Goal: Task Accomplishment & Management: Use online tool/utility

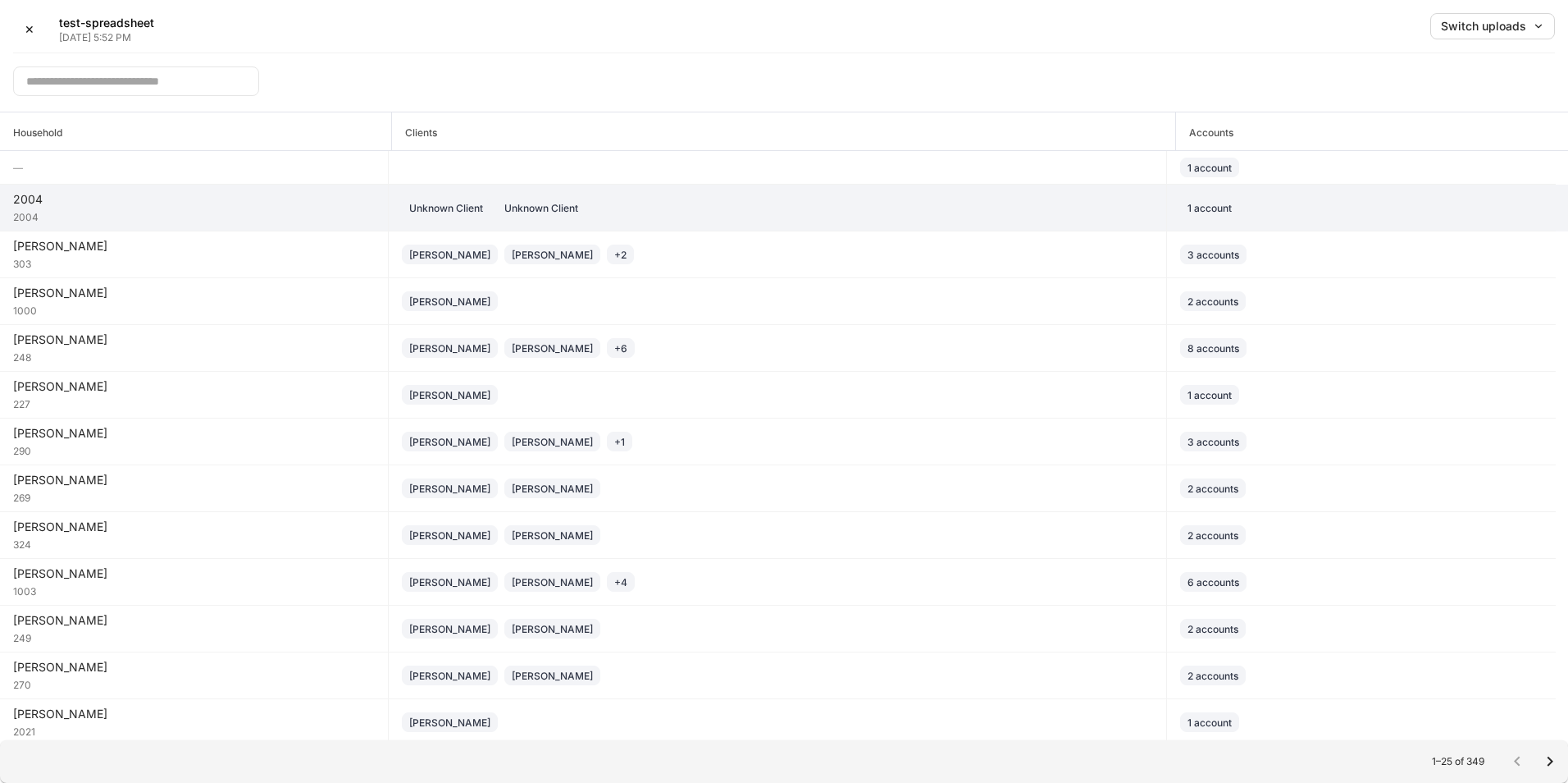
click at [246, 203] on div "2004" at bounding box center [194, 199] width 362 height 17
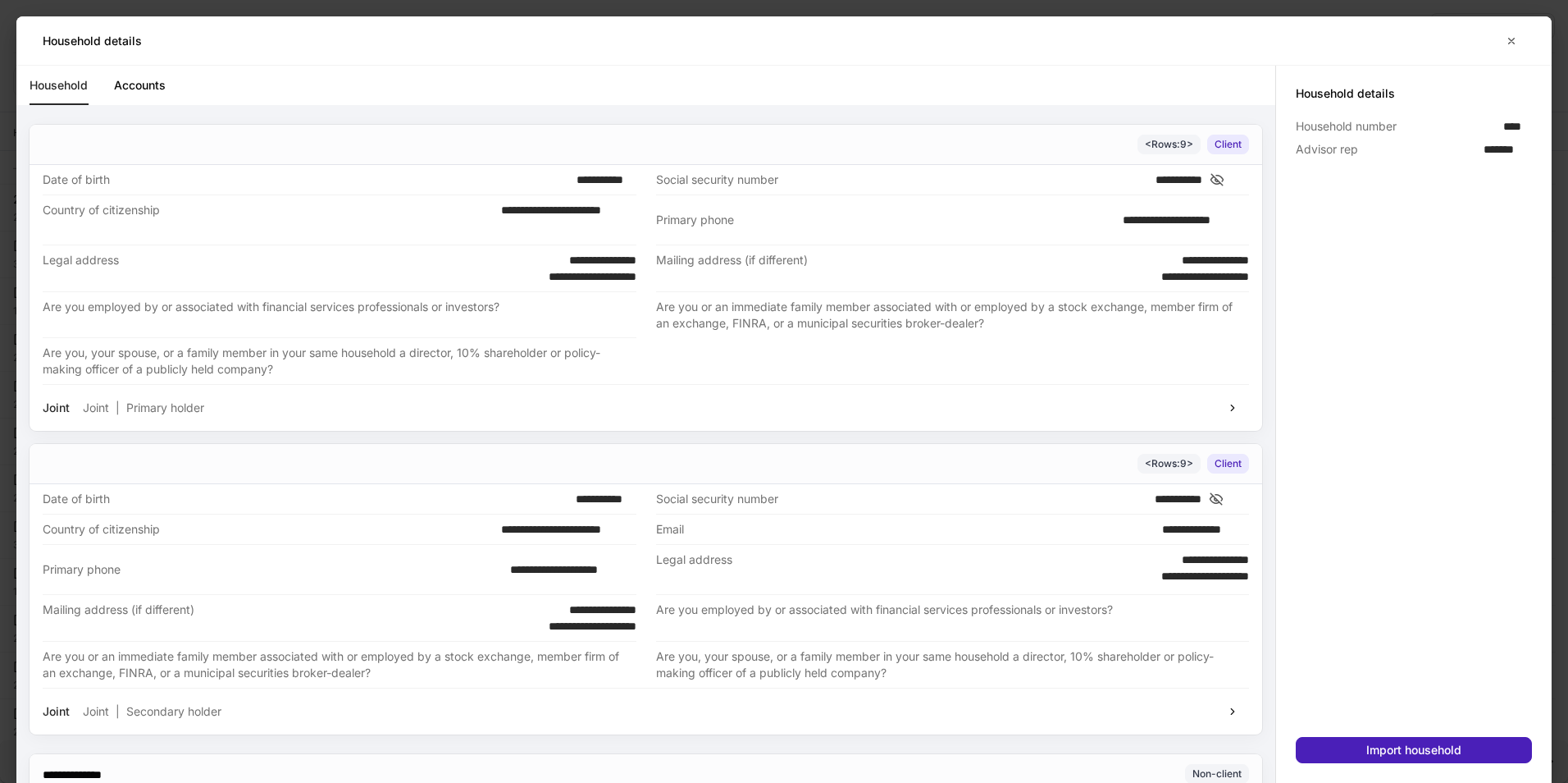
click at [1357, 756] on button "Import household" at bounding box center [1413, 750] width 236 height 26
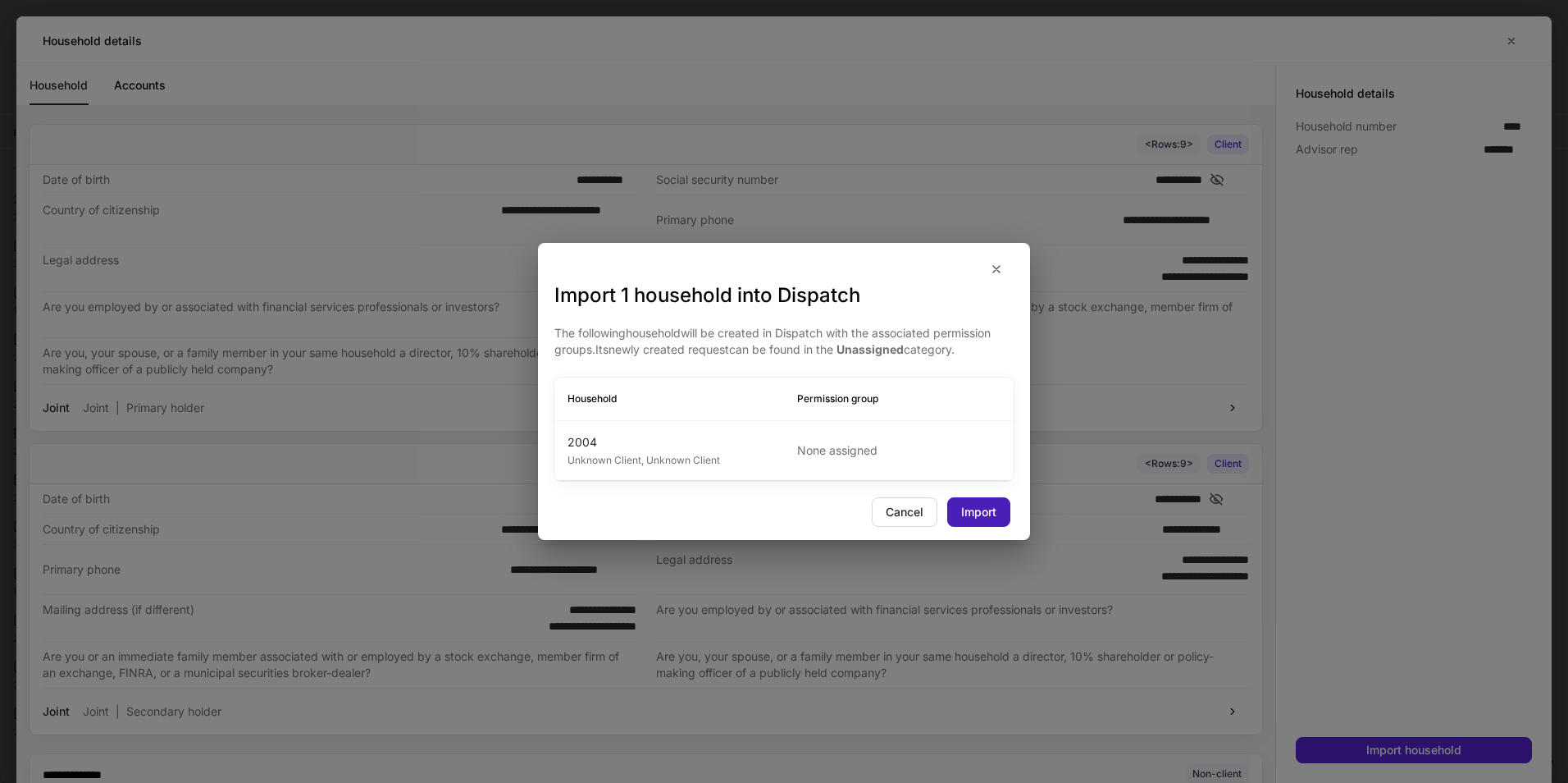
click at [979, 516] on div "Import" at bounding box center [979, 512] width 35 height 12
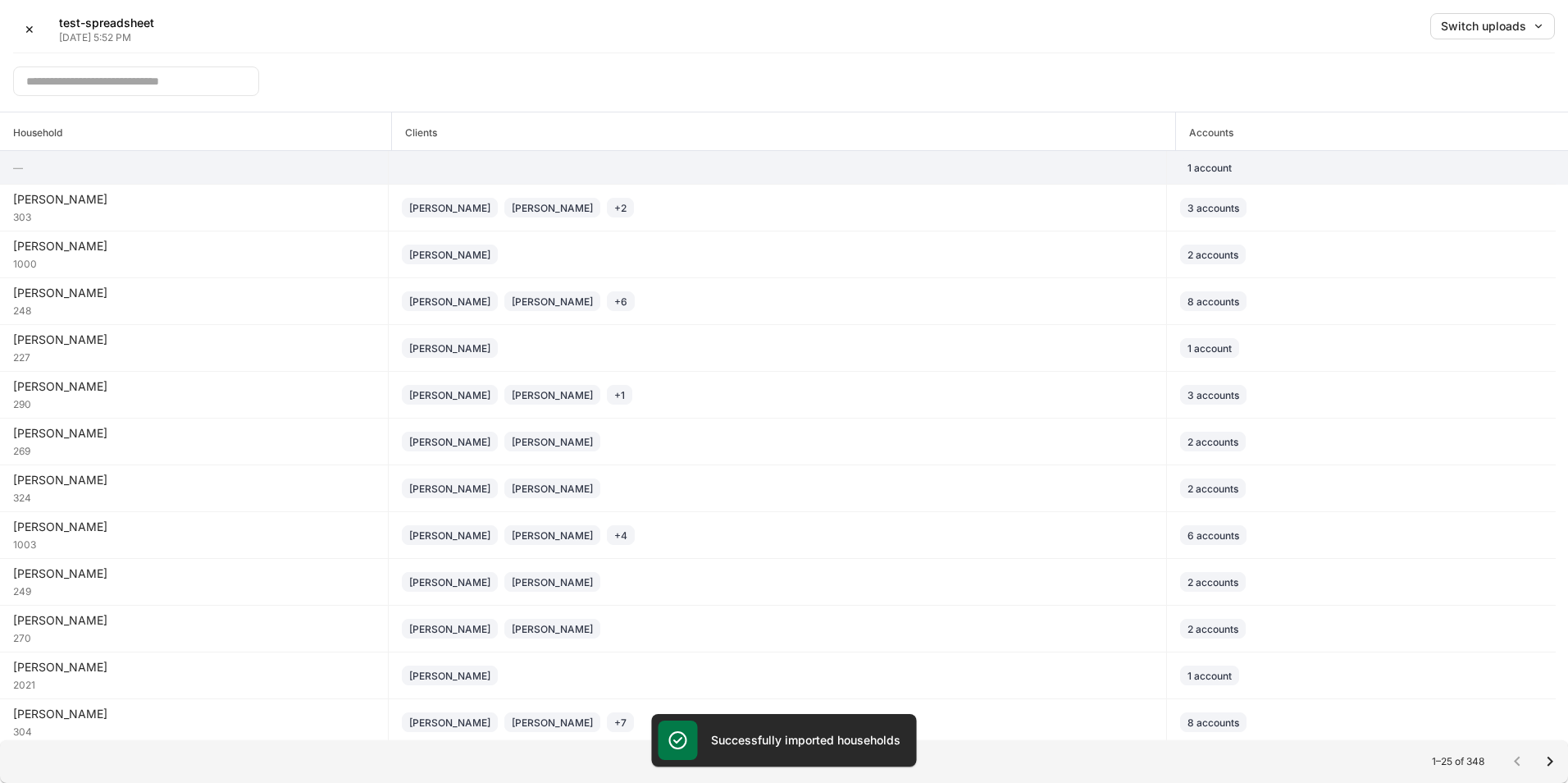
click at [1142, 162] on td at bounding box center [778, 167] width 779 height 33
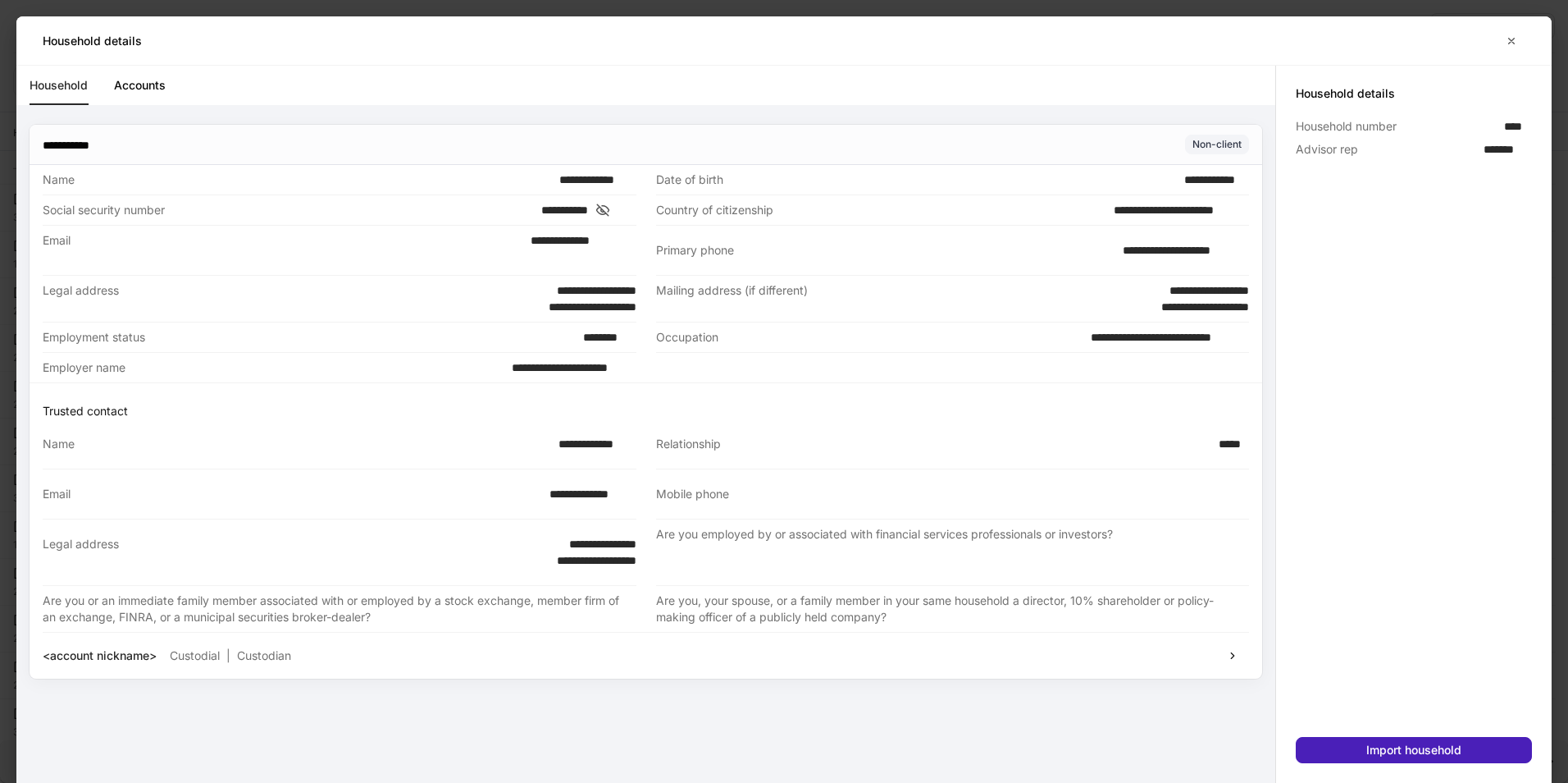
click at [1429, 748] on div "Import household" at bounding box center [1413, 751] width 95 height 12
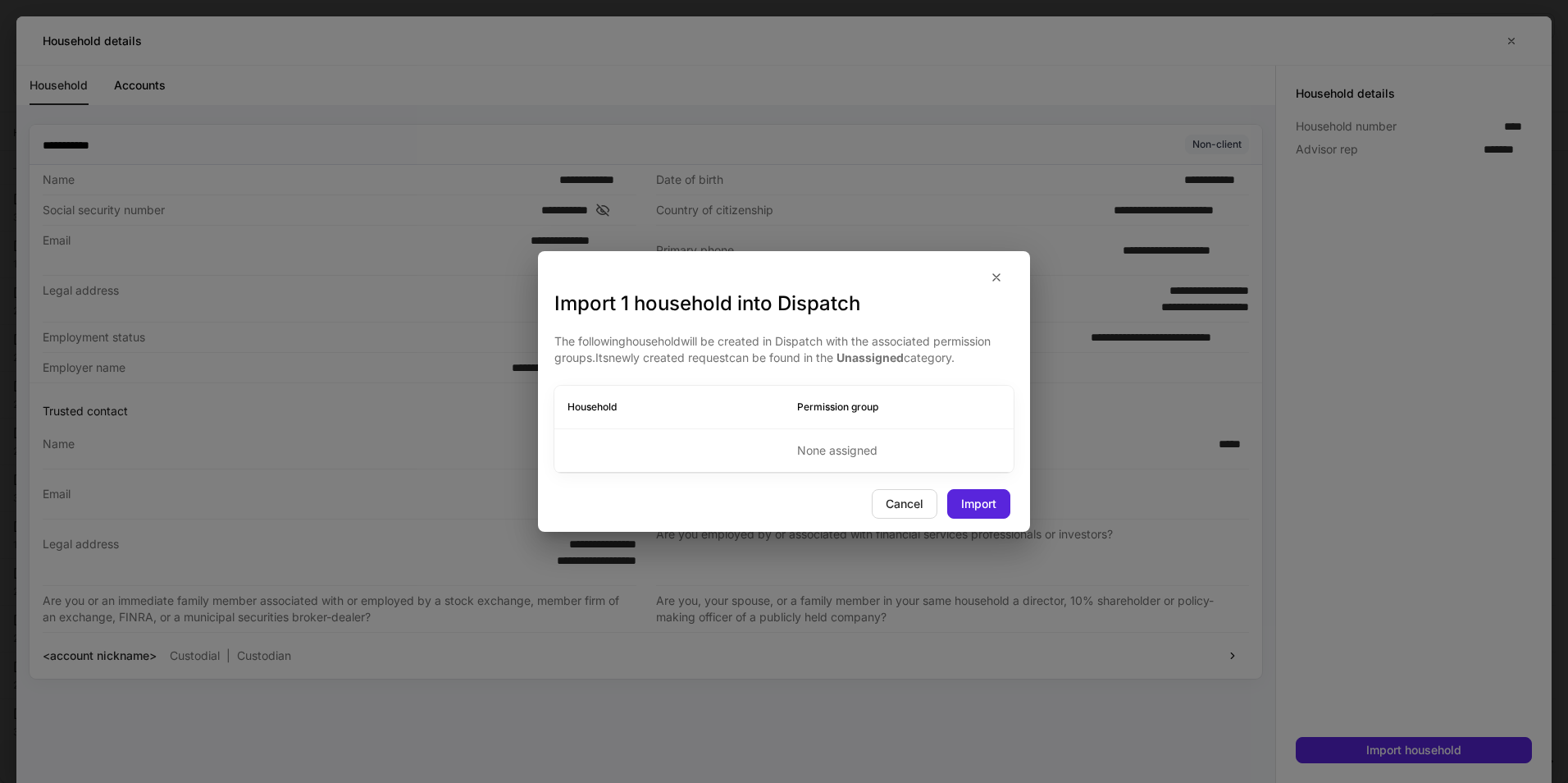
click at [856, 448] on p "None assigned" at bounding box center [899, 450] width 203 height 17
drag, startPoint x: 657, startPoint y: 417, endPoint x: 648, endPoint y: 414, distance: 9.5
click at [649, 414] on th "Household" at bounding box center [669, 407] width 230 height 43
click at [840, 405] on h6 "Permission group" at bounding box center [899, 407] width 203 height 16
click at [841, 405] on h6 "Permission group" at bounding box center [899, 407] width 203 height 16
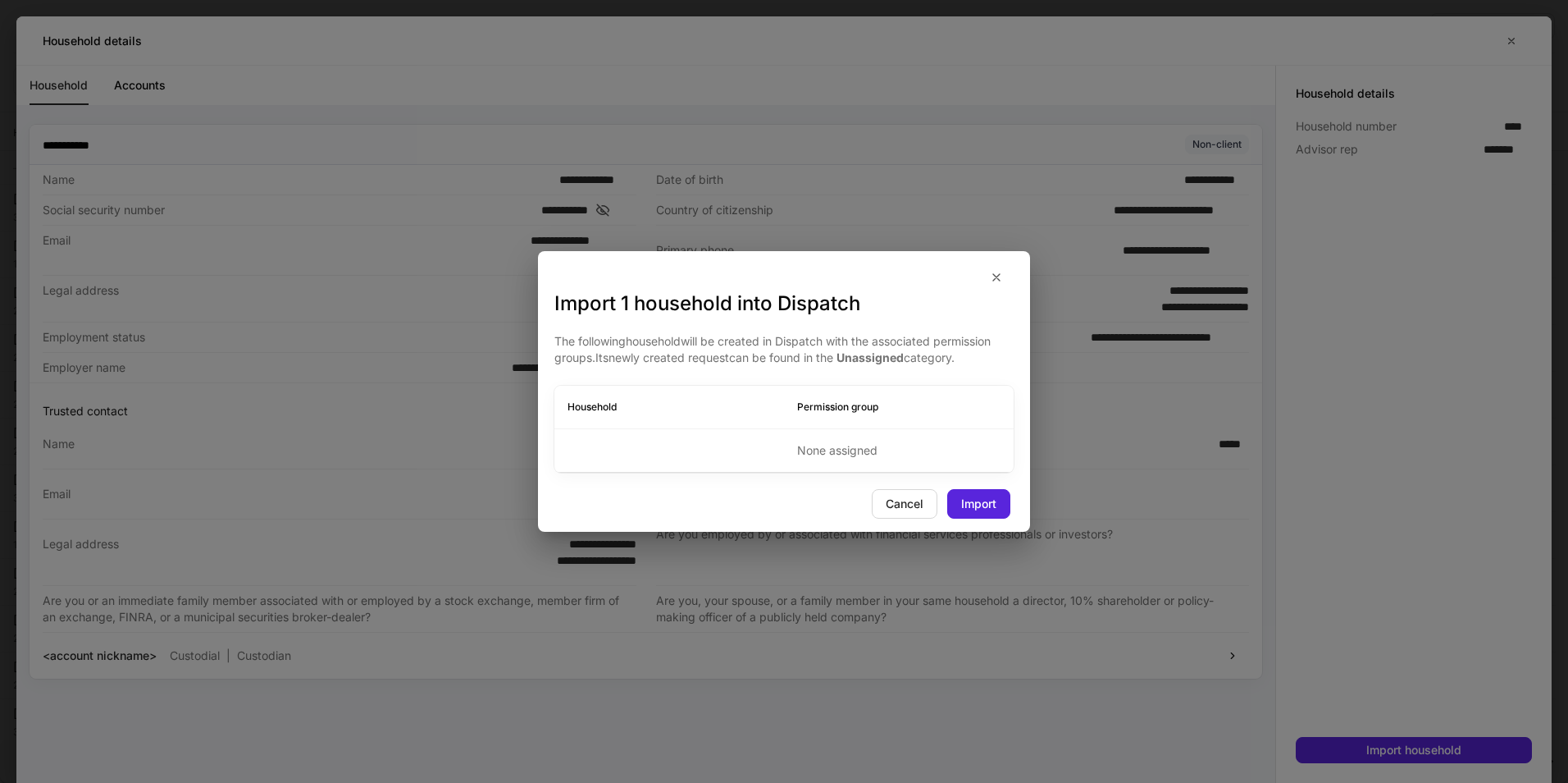
drag, startPoint x: 899, startPoint y: 402, endPoint x: 901, endPoint y: 369, distance: 33.1
click at [901, 401] on h6 "Permission group" at bounding box center [899, 407] width 203 height 16
click at [885, 367] on div "The following household will be created in Dispatch with the associated permiss…" at bounding box center [784, 402] width 460 height 139
drag, startPoint x: 885, startPoint y: 367, endPoint x: 608, endPoint y: 407, distance: 279.9
click at [608, 407] on h6 "Household" at bounding box center [669, 407] width 203 height 16
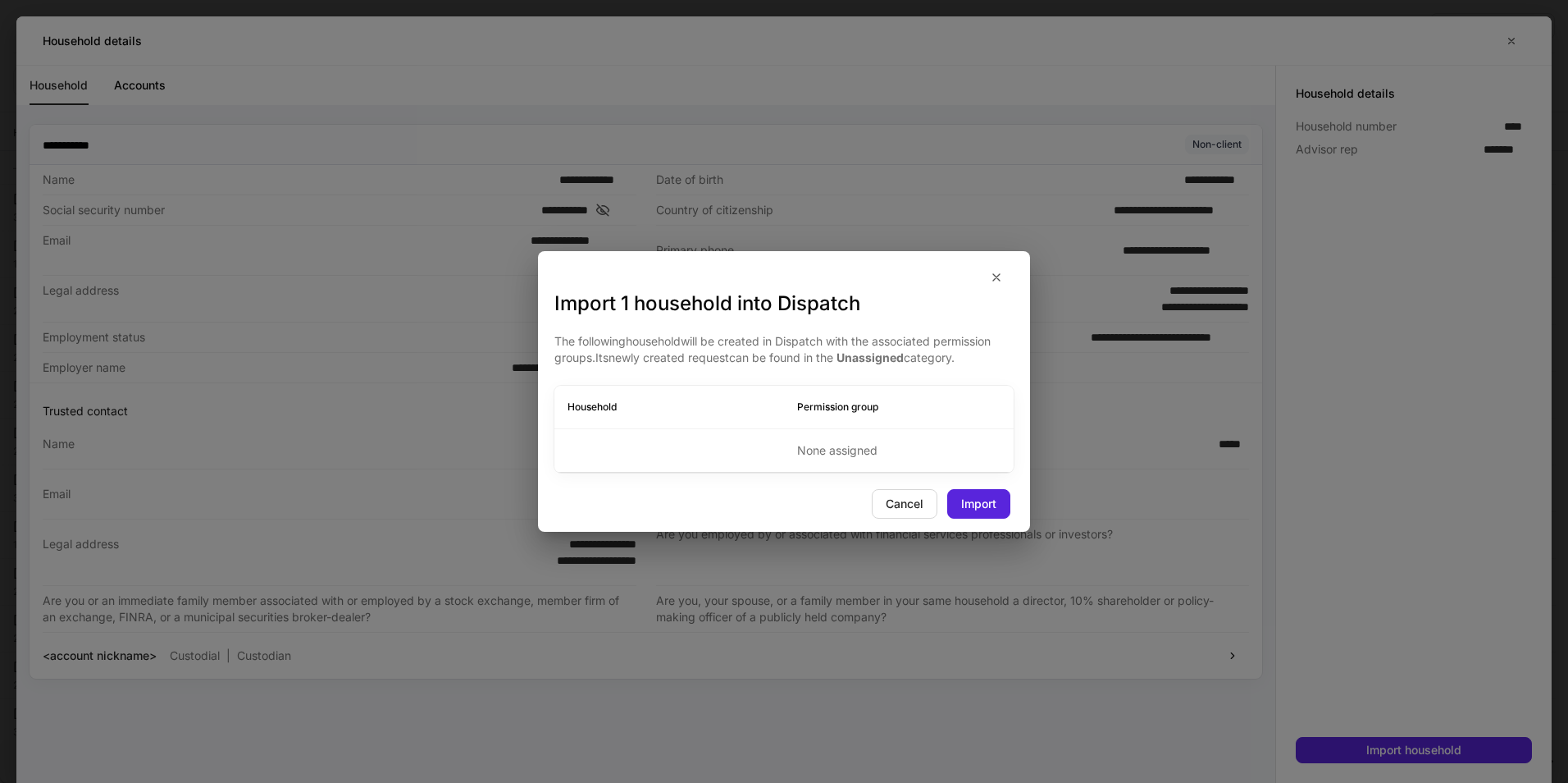
drag, startPoint x: 608, startPoint y: 407, endPoint x: 598, endPoint y: 418, distance: 14.9
click at [598, 418] on th "Household" at bounding box center [669, 407] width 230 height 43
drag, startPoint x: 598, startPoint y: 418, endPoint x: 780, endPoint y: 470, distance: 189.3
click at [688, 454] on td at bounding box center [669, 450] width 230 height 43
click at [982, 506] on div "Import" at bounding box center [979, 504] width 35 height 12
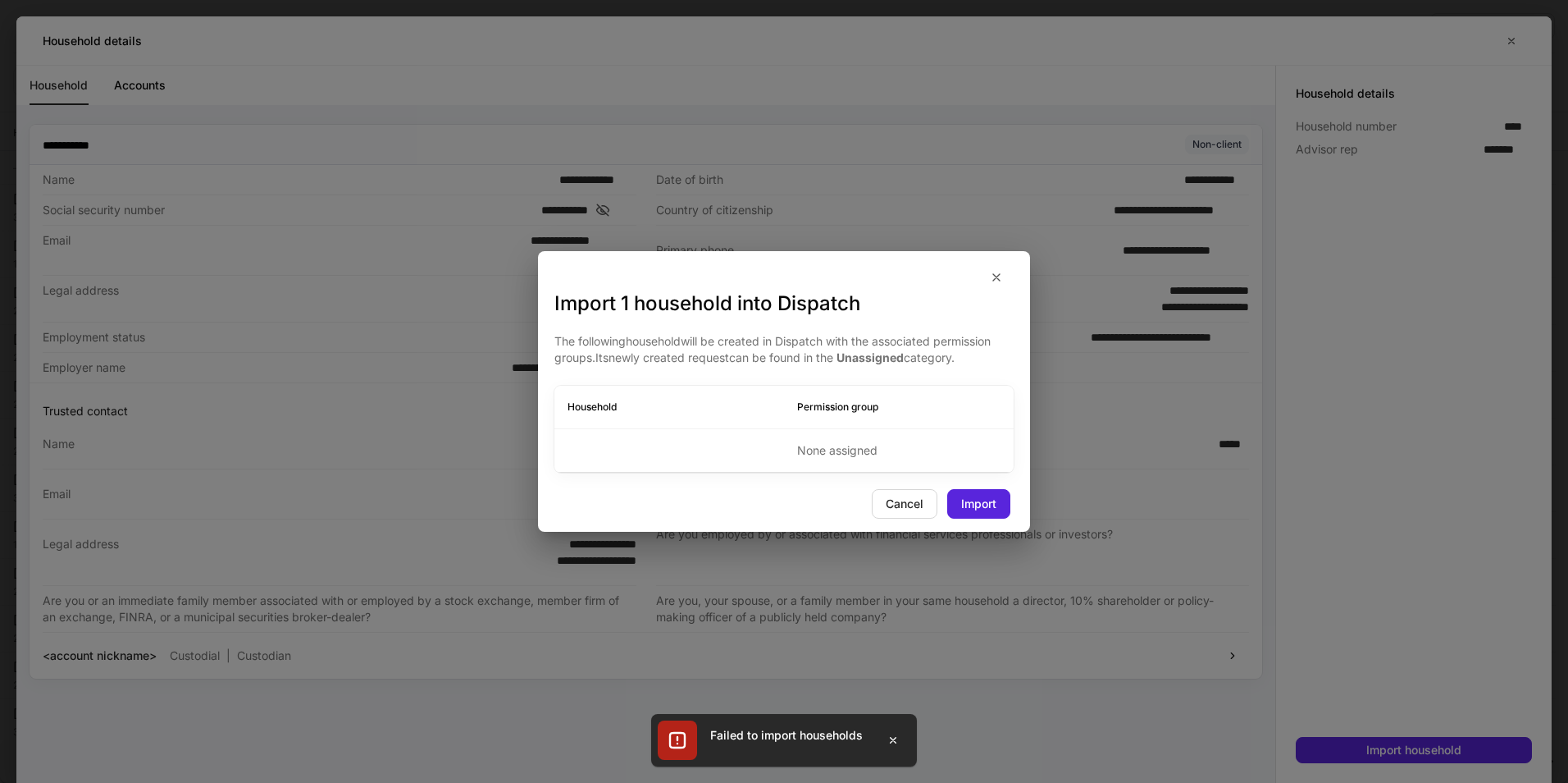
click at [932, 519] on div "Import 1 household into Dispatch The following household will be created in Dis…" at bounding box center [784, 392] width 492 height 280
click at [915, 514] on button "Cancel" at bounding box center [904, 504] width 66 height 29
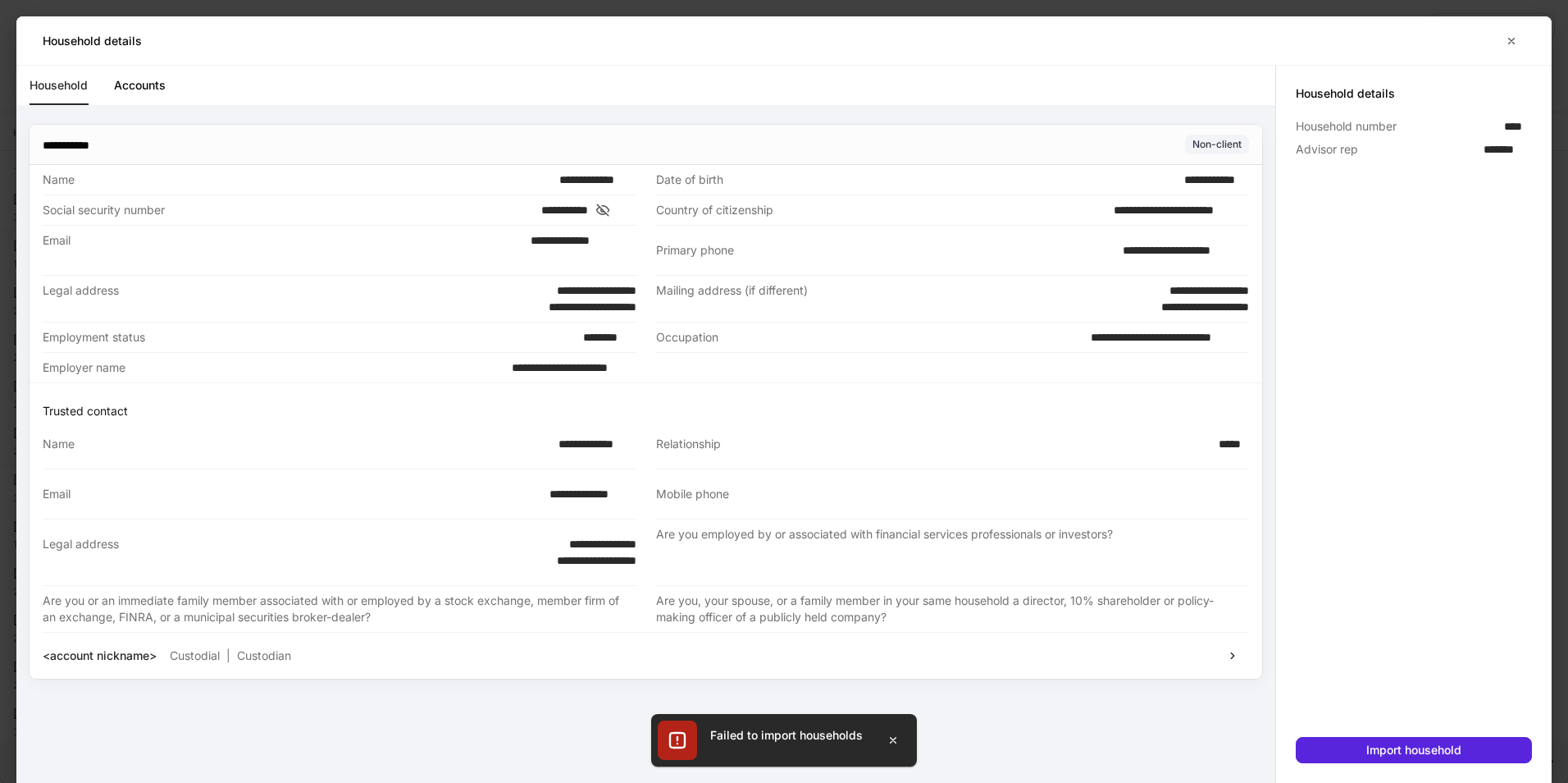
click at [1537, 36] on div "Household details" at bounding box center [784, 40] width 1536 height 48
click at [1527, 38] on div "Household details" at bounding box center [784, 40] width 1536 height 48
drag, startPoint x: 1541, startPoint y: 33, endPoint x: 1520, endPoint y: 37, distance: 21.4
click at [1533, 33] on div "Household details" at bounding box center [784, 40] width 1536 height 48
click at [1511, 38] on icon "button" at bounding box center [1511, 40] width 13 height 13
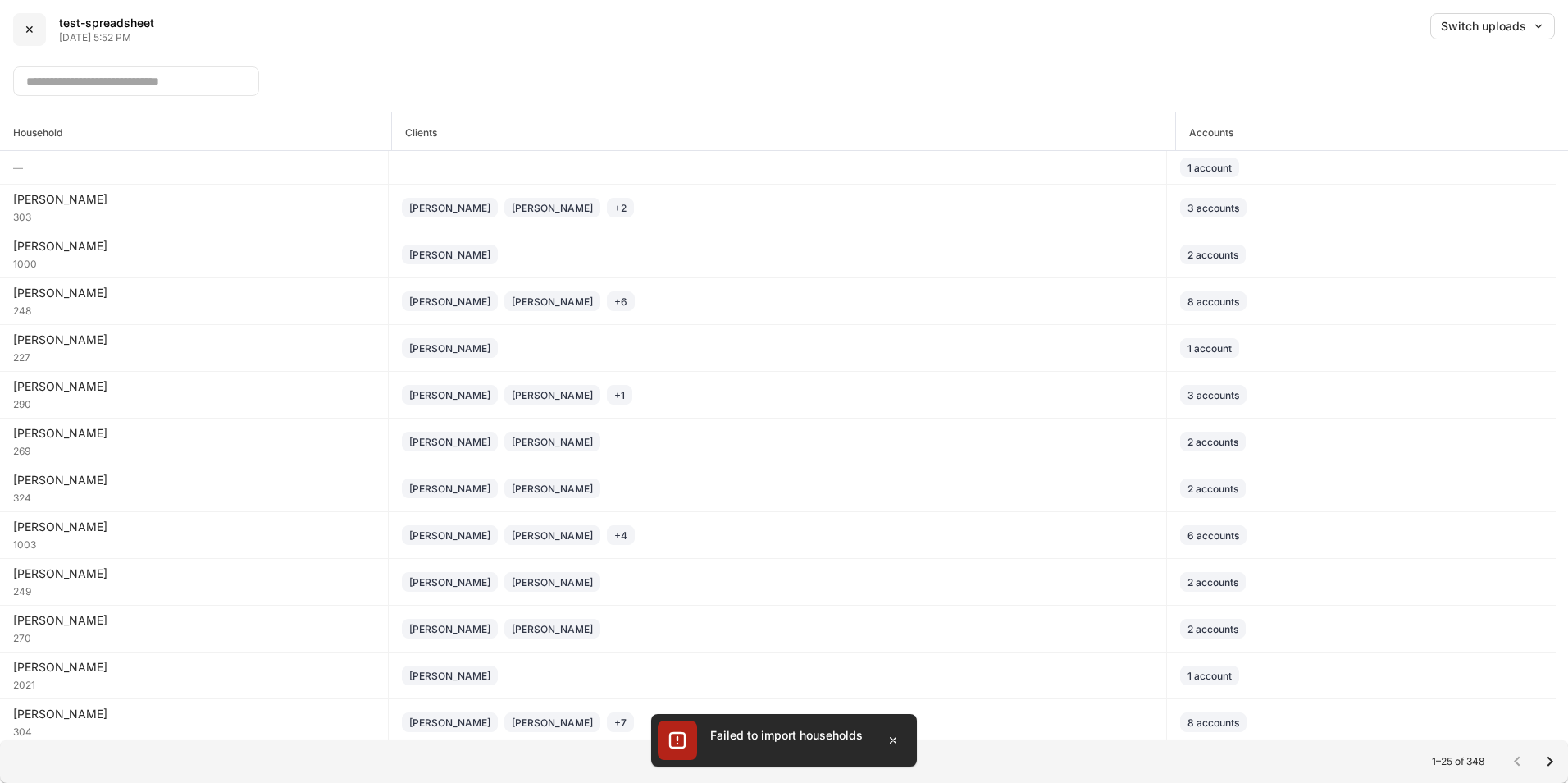
click at [36, 31] on button "✕" at bounding box center [29, 29] width 33 height 33
